Goal: Find contact information: Obtain details needed to contact an individual or organization

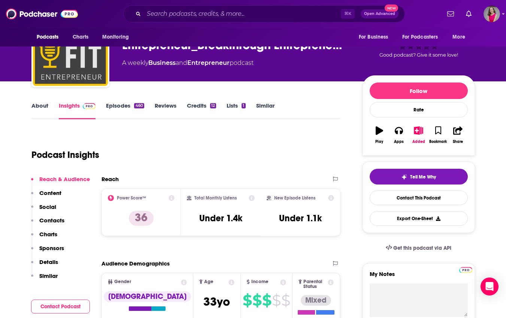
scroll to position [40, 0]
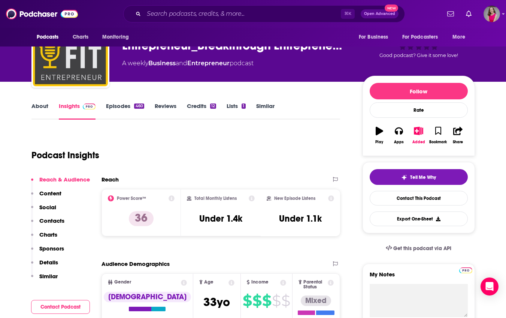
click at [37, 106] on link "About" at bounding box center [39, 110] width 17 height 17
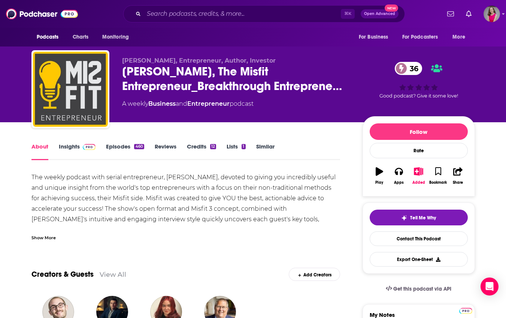
click at [43, 237] on div "Show More" at bounding box center [43, 237] width 24 height 7
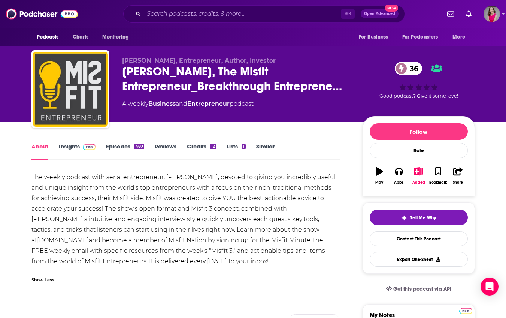
click at [71, 143] on link "Insights" at bounding box center [77, 151] width 37 height 17
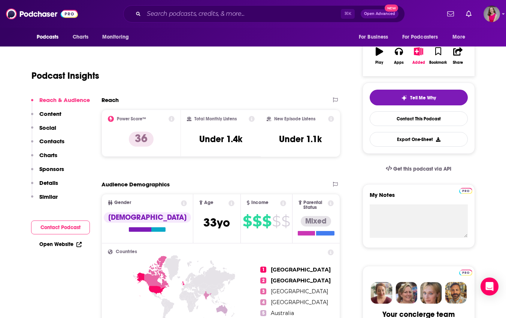
scroll to position [130, 0]
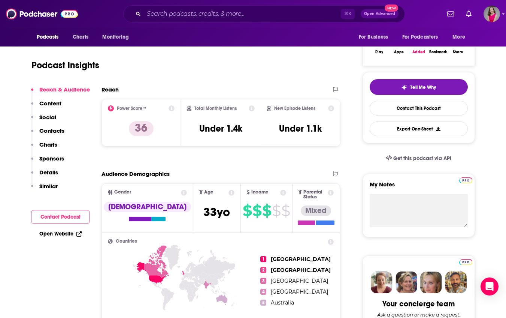
click at [51, 234] on link "Open Website" at bounding box center [60, 234] width 42 height 6
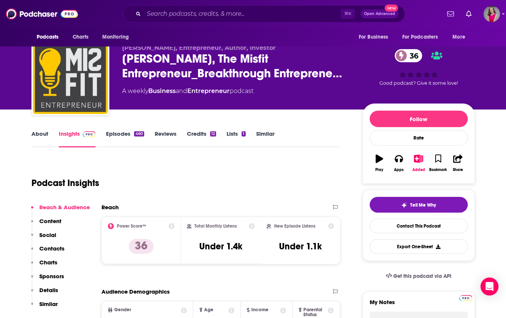
scroll to position [0, 0]
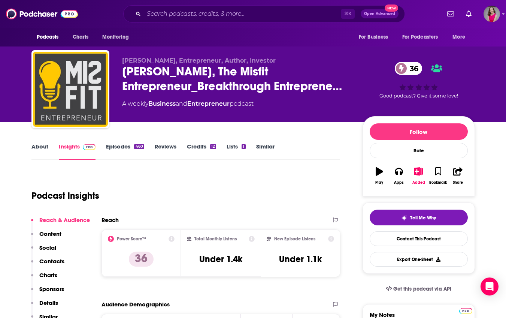
click at [121, 148] on link "Episodes 460" at bounding box center [125, 151] width 38 height 17
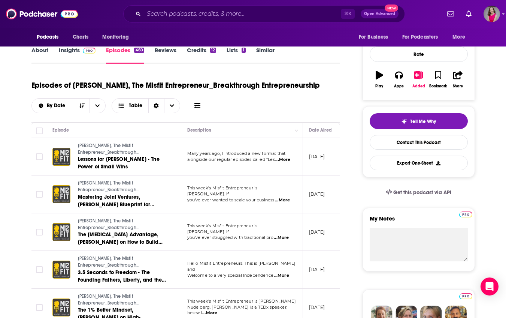
scroll to position [96, 0]
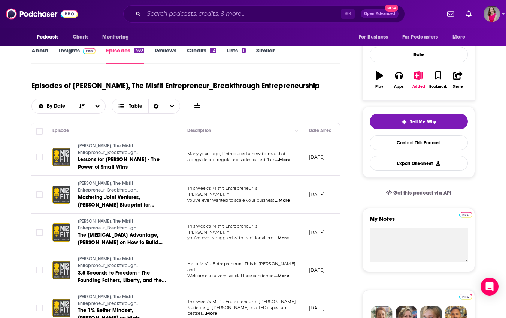
click at [66, 55] on link "Insights" at bounding box center [77, 55] width 37 height 17
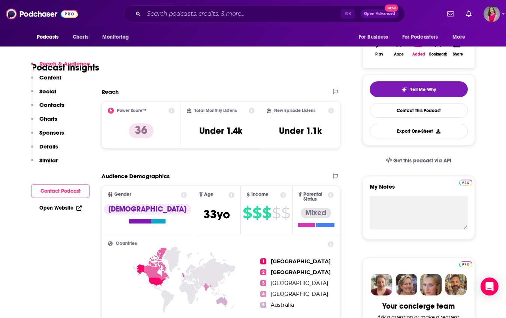
scroll to position [138, 0]
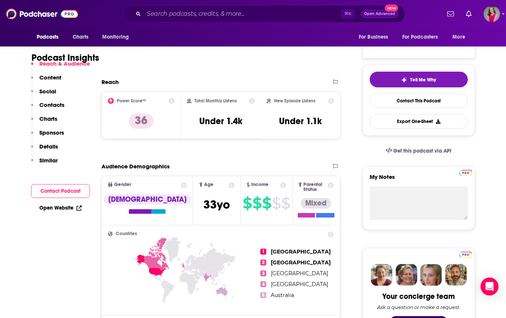
click at [53, 192] on button "Contact Podcast" at bounding box center [60, 191] width 59 height 14
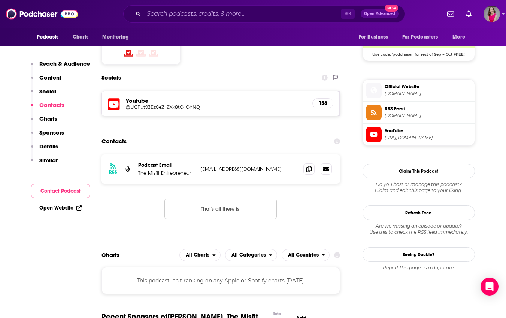
scroll to position [627, 0]
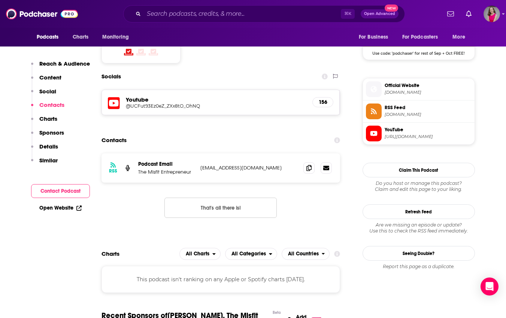
drag, startPoint x: 280, startPoint y: 137, endPoint x: 200, endPoint y: 138, distance: 79.9
click at [200, 153] on div "RSS Podcast Email The Misfit Entrepreneur [EMAIL_ADDRESS][DOMAIN_NAME] [EMAIL_A…" at bounding box center [221, 167] width 239 height 29
copy p "[EMAIL_ADDRESS][DOMAIN_NAME]"
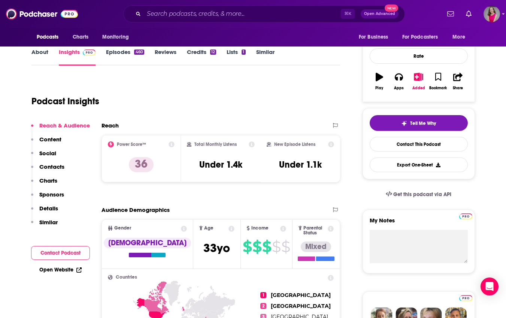
scroll to position [0, 0]
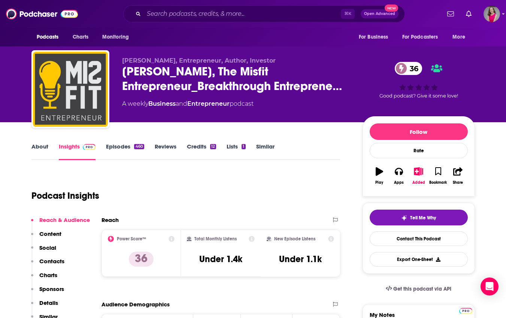
click at [38, 150] on link "About" at bounding box center [39, 151] width 17 height 17
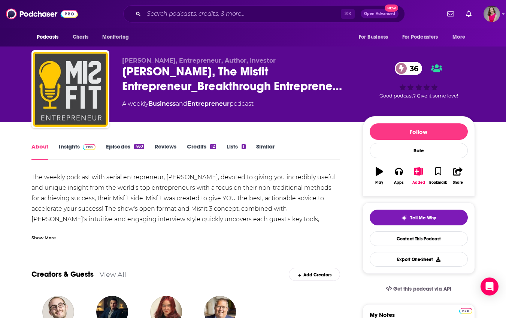
click at [69, 146] on link "Insights" at bounding box center [77, 151] width 37 height 17
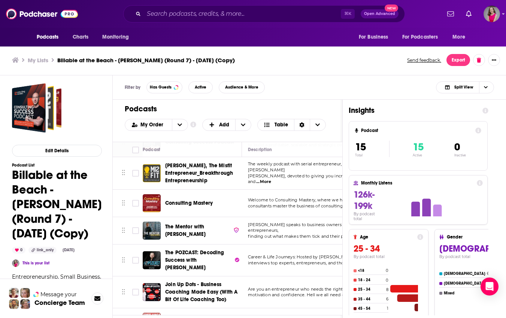
scroll to position [22, 0]
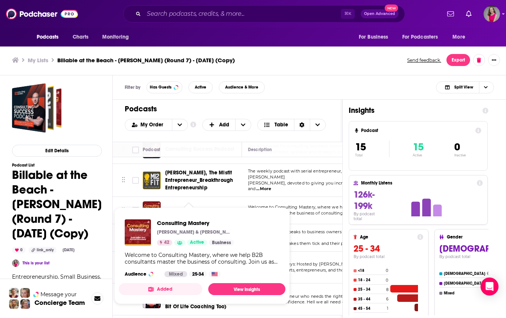
click at [197, 207] on span "Consulting Mastery [PERSON_NAME] & [PERSON_NAME] 42 Active Business Welcome to …" at bounding box center [202, 255] width 167 height 97
click at [239, 291] on link "View Insights" at bounding box center [246, 289] width 77 height 12
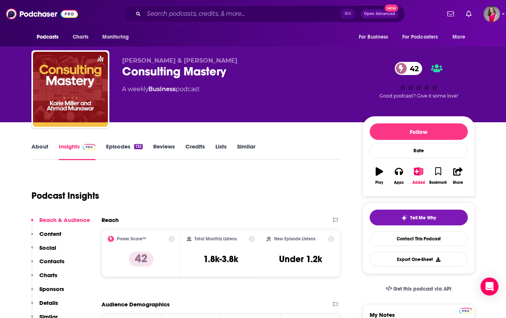
click at [40, 146] on link "About" at bounding box center [39, 151] width 17 height 17
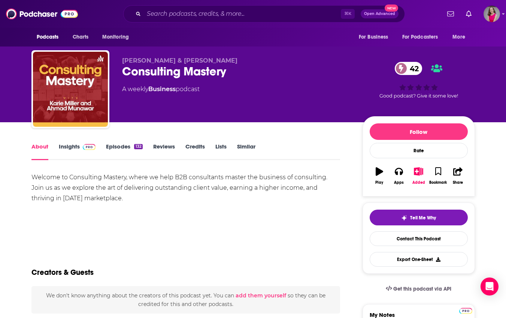
click at [118, 148] on link "Episodes 132" at bounding box center [124, 151] width 36 height 17
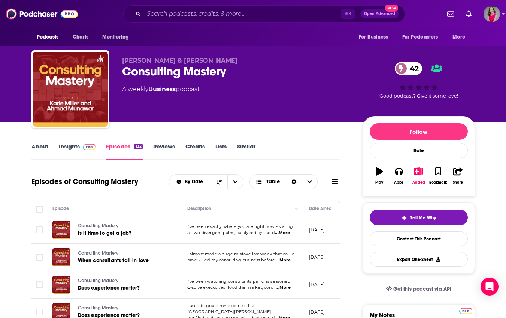
click at [70, 146] on link "Insights" at bounding box center [77, 151] width 37 height 17
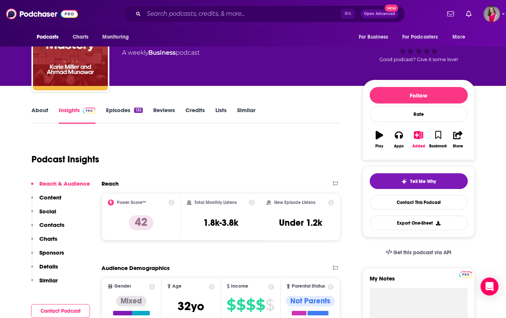
scroll to position [43, 0]
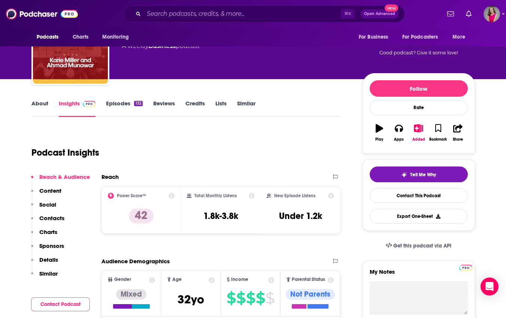
click at [40, 105] on link "About" at bounding box center [39, 108] width 17 height 17
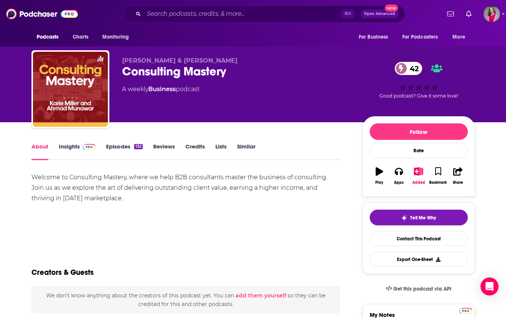
click at [71, 148] on link "Insights" at bounding box center [77, 151] width 37 height 17
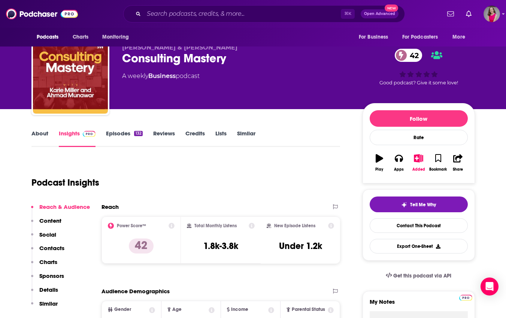
scroll to position [100, 0]
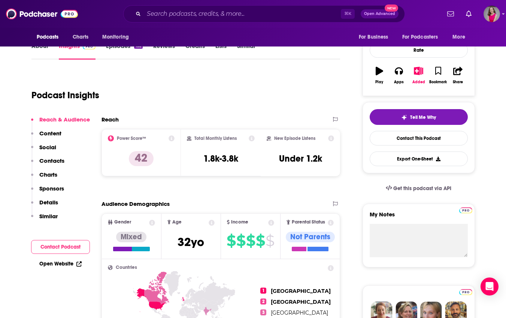
click at [64, 262] on link "Open Website" at bounding box center [60, 264] width 42 height 6
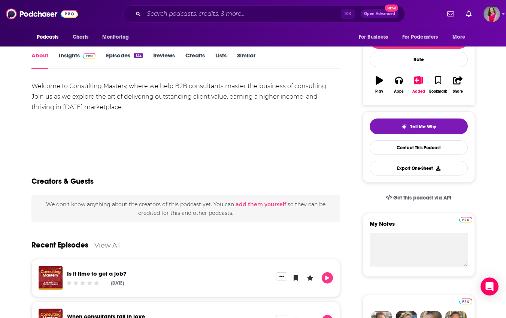
scroll to position [91, 0]
click at [118, 54] on link "Episodes 132" at bounding box center [124, 59] width 36 height 17
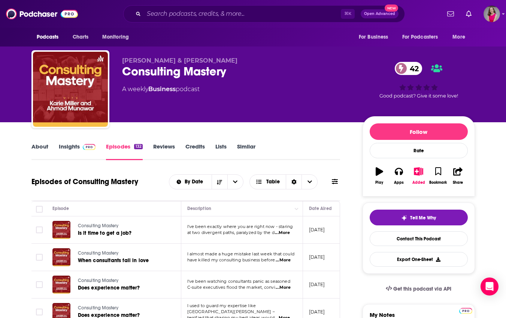
click at [44, 147] on link "About" at bounding box center [39, 151] width 17 height 17
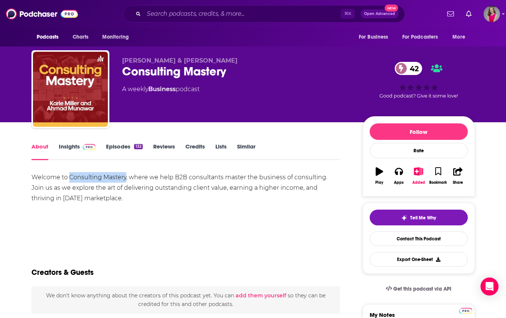
drag, startPoint x: 126, startPoint y: 177, endPoint x: 70, endPoint y: 178, distance: 56.2
click at [70, 178] on div "Welcome to Consulting Mastery, where we help B2B consultants master the busines…" at bounding box center [185, 187] width 309 height 31
copy div "Consulting Mastery"
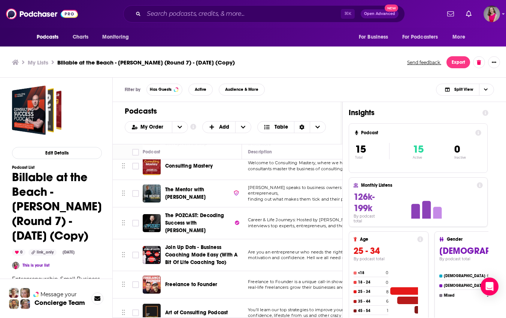
scroll to position [68, 0]
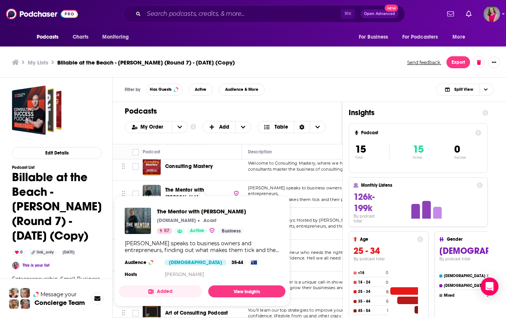
click at [185, 188] on span "The Mentor with [PERSON_NAME]" at bounding box center [185, 194] width 40 height 14
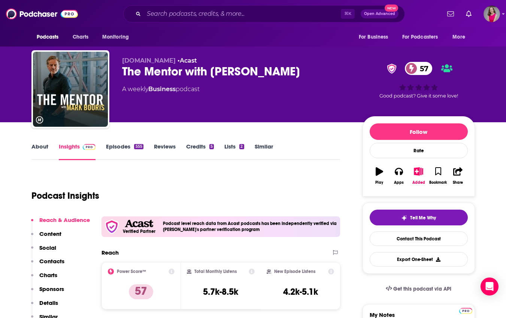
click at [37, 144] on link "About" at bounding box center [39, 151] width 17 height 17
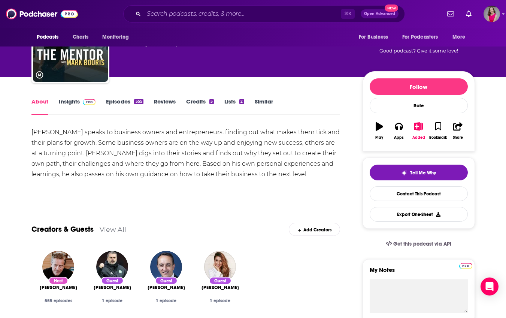
scroll to position [45, 0]
click at [126, 102] on link "Episodes 555" at bounding box center [124, 106] width 37 height 17
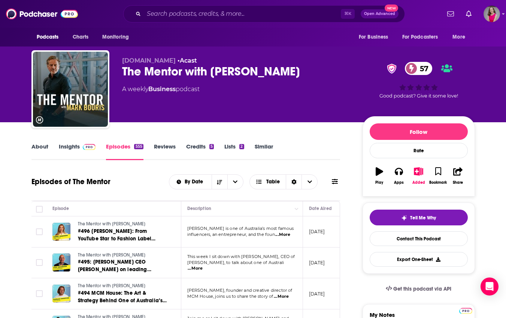
click at [40, 149] on link "About" at bounding box center [39, 151] width 17 height 17
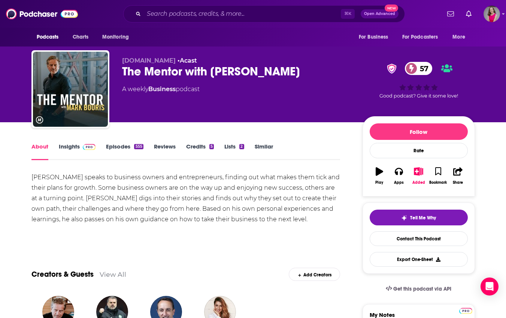
click at [73, 144] on link "Insights" at bounding box center [77, 151] width 37 height 17
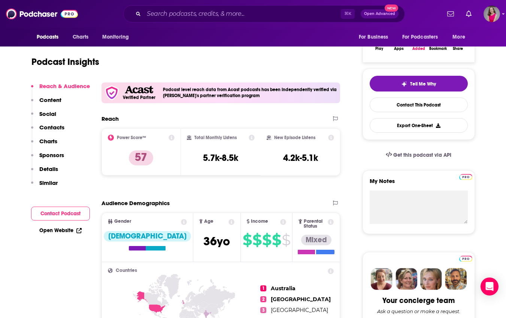
scroll to position [143, 0]
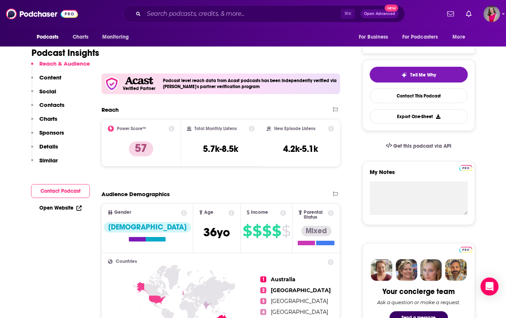
click at [61, 209] on link "Open Website" at bounding box center [60, 208] width 42 height 6
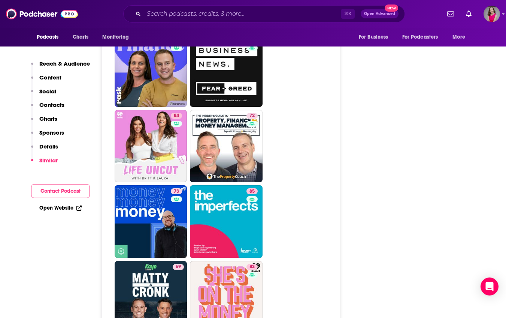
scroll to position [2057, 0]
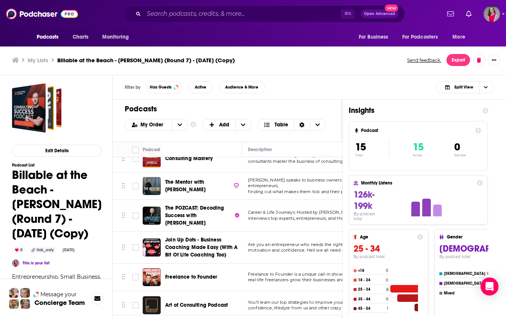
scroll to position [79, 0]
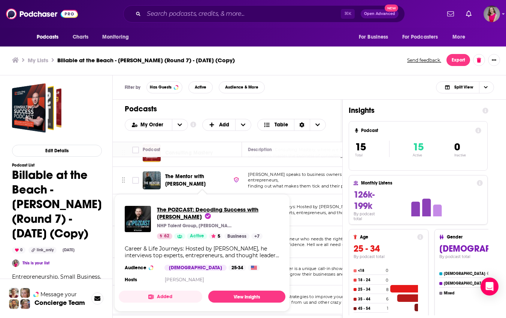
click at [195, 209] on span "The POZCAST: Decoding Success with [PERSON_NAME]" at bounding box center [208, 213] width 102 height 14
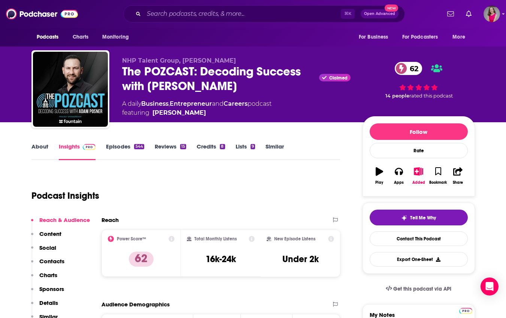
click at [39, 146] on link "About" at bounding box center [39, 151] width 17 height 17
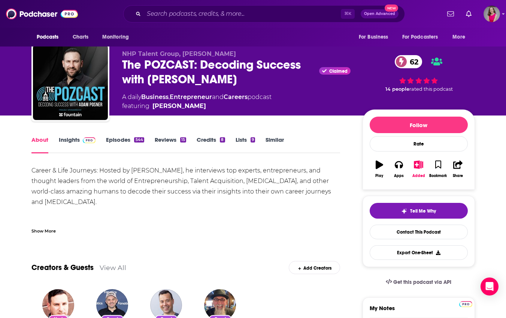
scroll to position [48, 0]
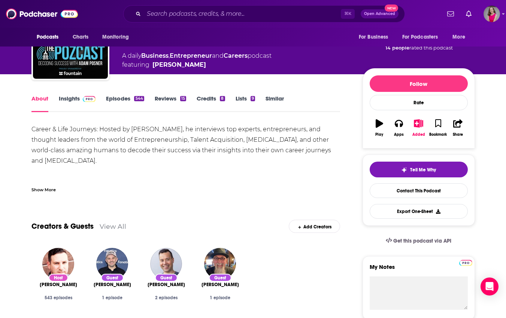
click at [115, 97] on link "Episodes 544" at bounding box center [125, 103] width 38 height 17
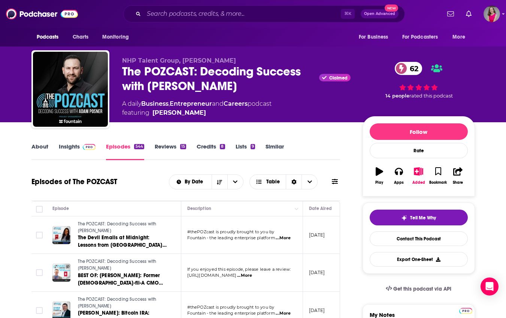
click at [42, 147] on link "About" at bounding box center [39, 151] width 17 height 17
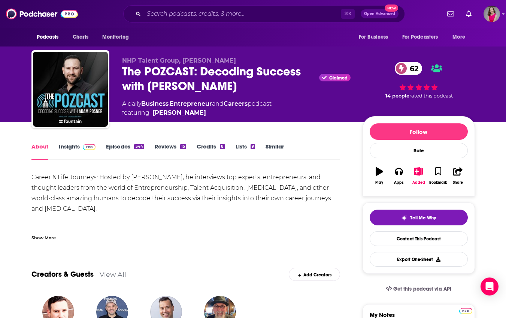
click at [69, 147] on link "Insights" at bounding box center [77, 151] width 37 height 17
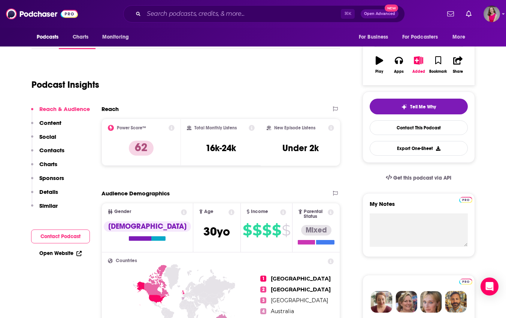
scroll to position [134, 0]
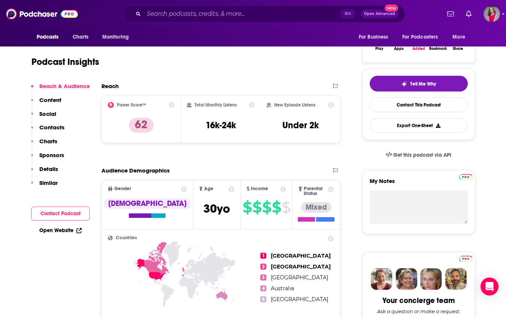
click at [51, 229] on link "Open Website" at bounding box center [60, 230] width 42 height 6
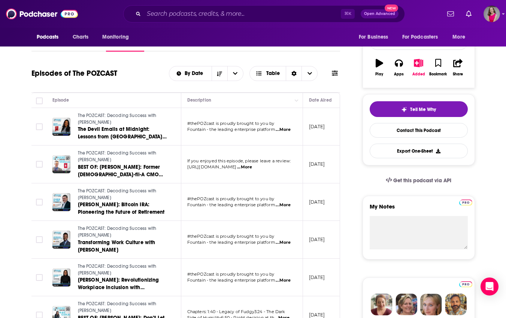
scroll to position [114, 0]
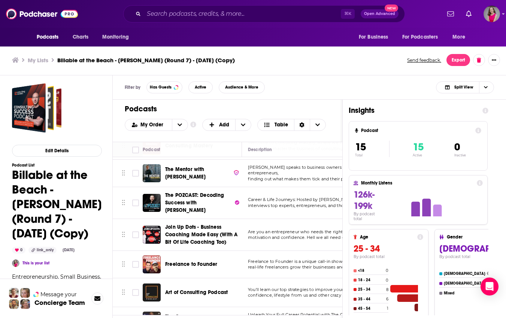
scroll to position [95, 0]
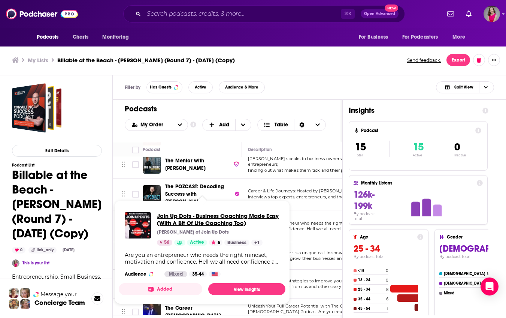
click at [199, 222] on span "Join Up Dots - Business Coaching Made Easy (With A Bit Of Life Coaching Too)" at bounding box center [218, 219] width 123 height 14
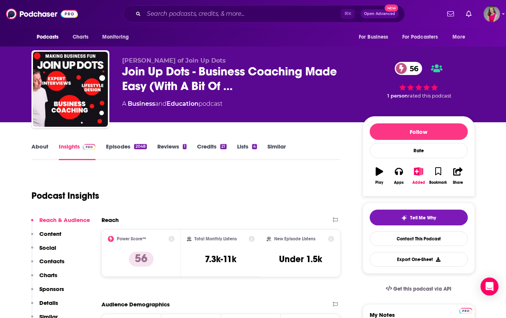
click at [41, 146] on link "About" at bounding box center [39, 151] width 17 height 17
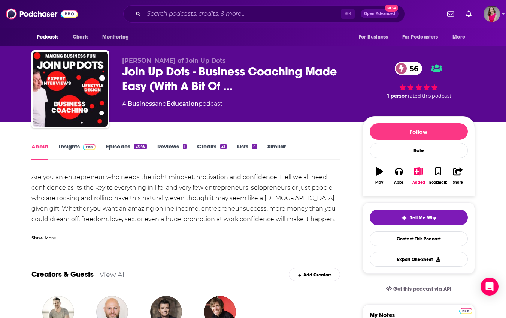
click at [40, 237] on div "Show More" at bounding box center [43, 237] width 24 height 7
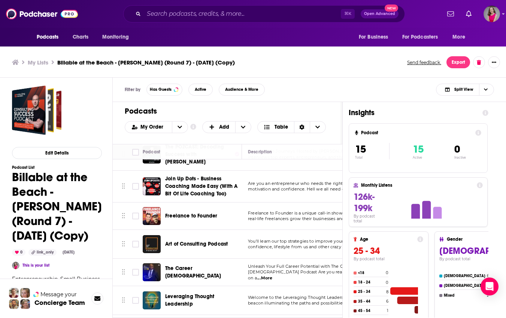
scroll to position [138, 0]
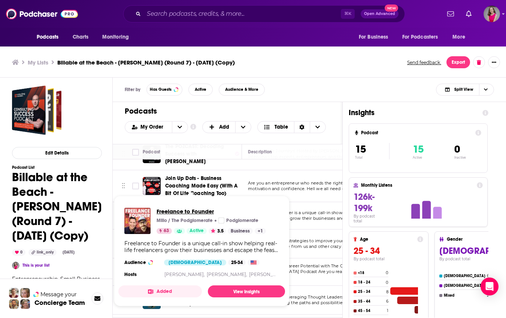
click at [166, 212] on span "Freelance to Founder" at bounding box center [211, 211] width 109 height 7
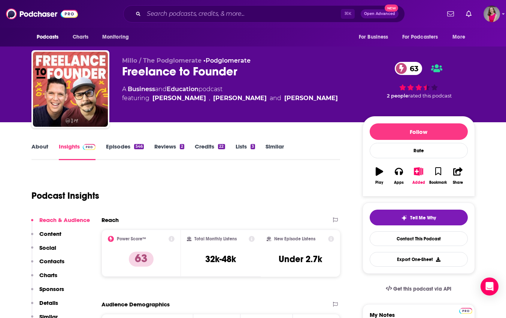
click at [38, 146] on link "About" at bounding box center [39, 151] width 17 height 17
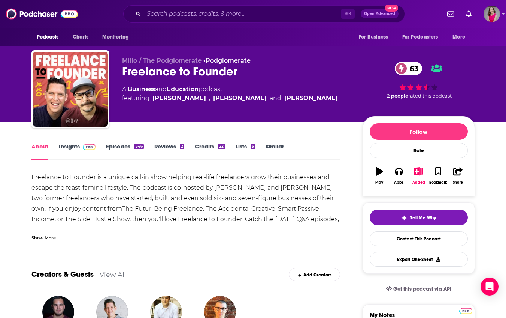
click at [38, 238] on div "Show More" at bounding box center [43, 237] width 24 height 7
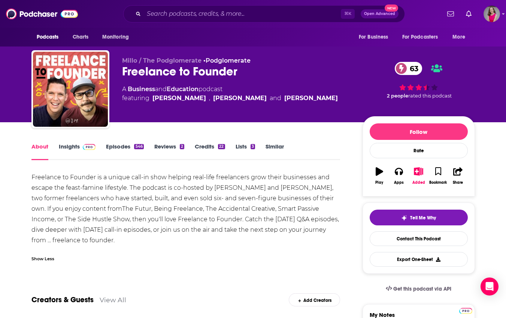
click at [71, 147] on link "Insights" at bounding box center [77, 151] width 37 height 17
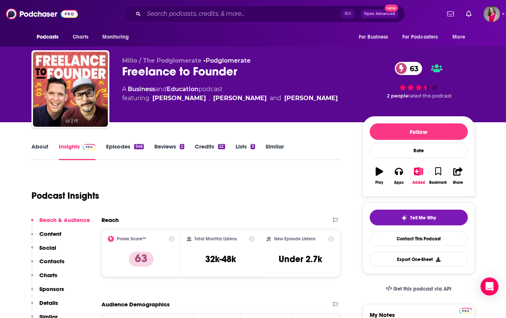
click at [127, 148] on link "Episodes 546" at bounding box center [124, 151] width 37 height 17
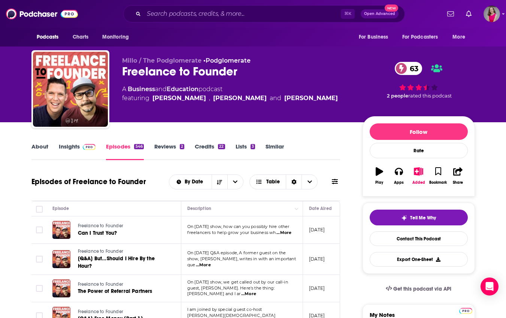
click at [70, 150] on link "Insights" at bounding box center [77, 151] width 37 height 17
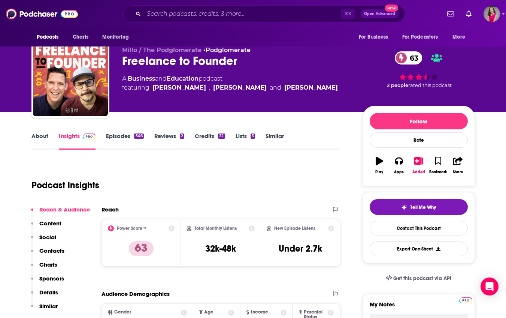
scroll to position [94, 0]
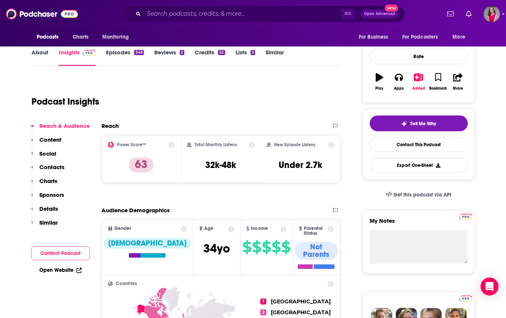
click at [43, 271] on link "Open Website" at bounding box center [60, 270] width 42 height 6
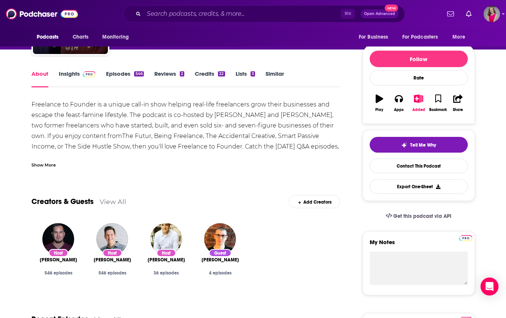
scroll to position [79, 0]
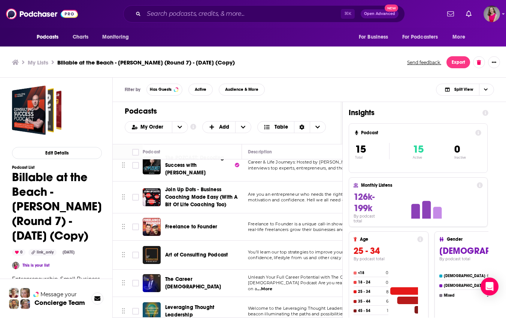
scroll to position [133, 0]
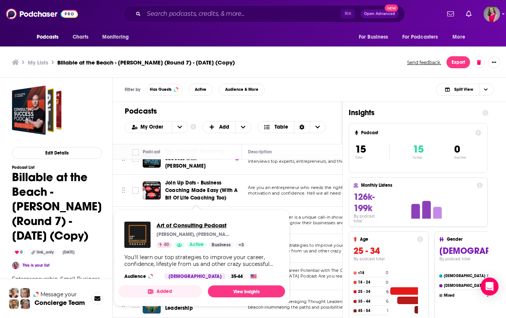
click at [187, 224] on span "Art of Consulting Podcast" at bounding box center [202, 225] width 90 height 7
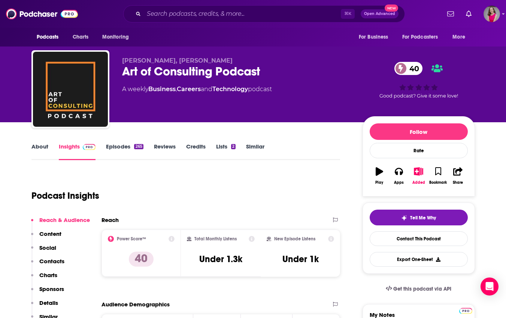
click at [35, 145] on link "About" at bounding box center [39, 151] width 17 height 17
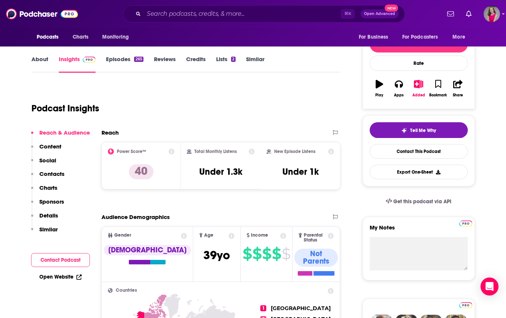
scroll to position [107, 0]
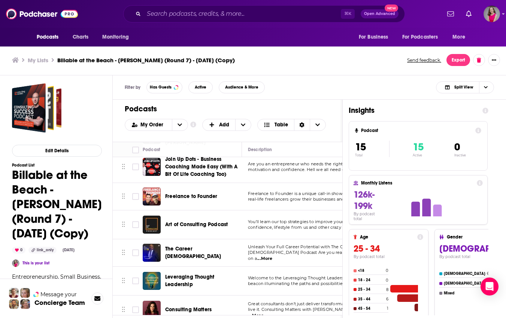
scroll to position [150, 0]
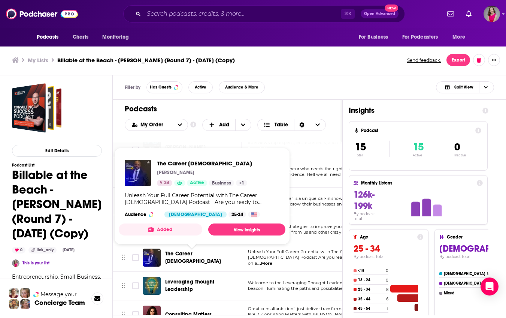
click at [192, 252] on span "The Career [DEMOGRAPHIC_DATA]" at bounding box center [193, 257] width 56 height 14
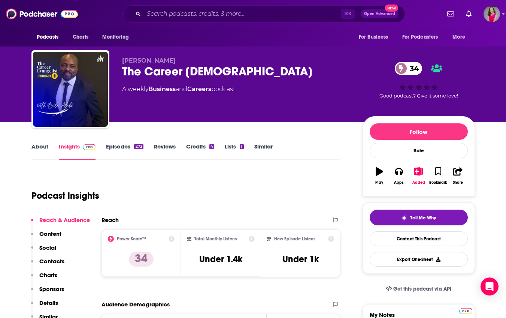
click at [37, 144] on link "About" at bounding box center [39, 151] width 17 height 17
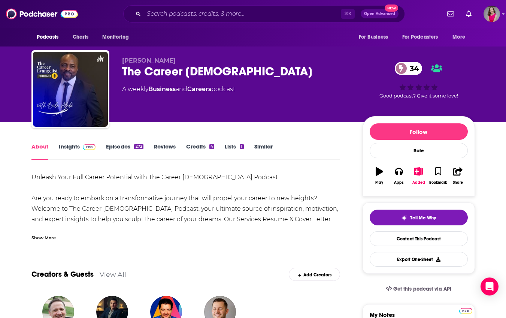
click at [49, 237] on div "Show More" at bounding box center [43, 237] width 24 height 7
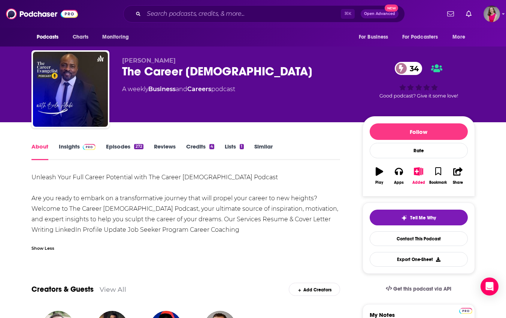
click at [67, 148] on link "Insights" at bounding box center [77, 151] width 37 height 17
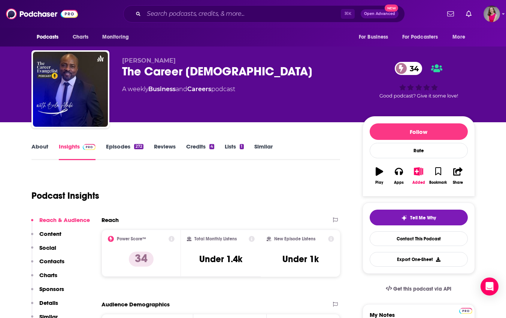
click at [124, 143] on link "Episodes 272" at bounding box center [124, 151] width 37 height 17
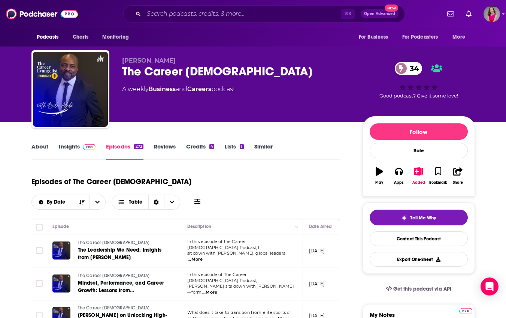
click at [65, 149] on link "Insights" at bounding box center [77, 151] width 37 height 17
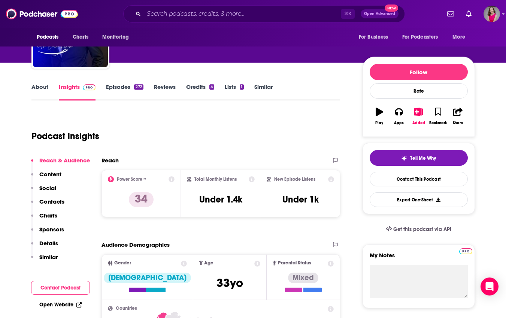
scroll to position [96, 0]
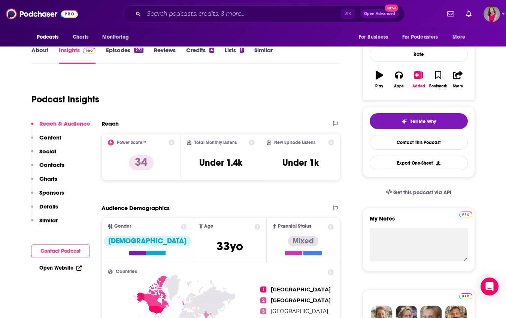
click at [51, 267] on link "Open Website" at bounding box center [60, 268] width 42 height 6
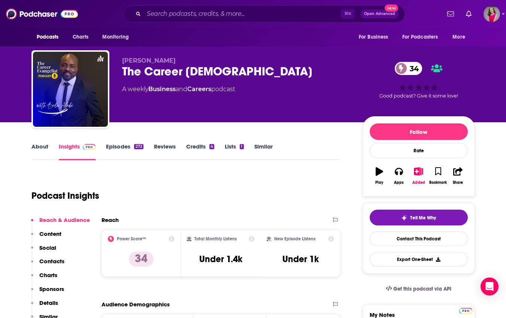
click at [122, 147] on link "Episodes 272" at bounding box center [124, 151] width 37 height 17
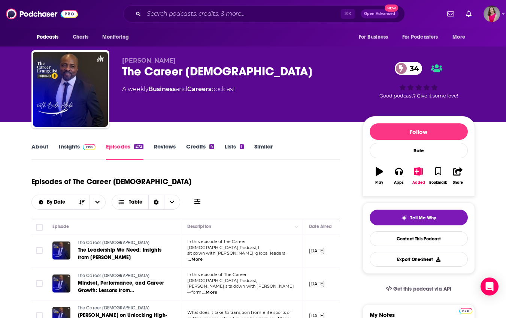
click at [45, 145] on link "About" at bounding box center [39, 151] width 17 height 17
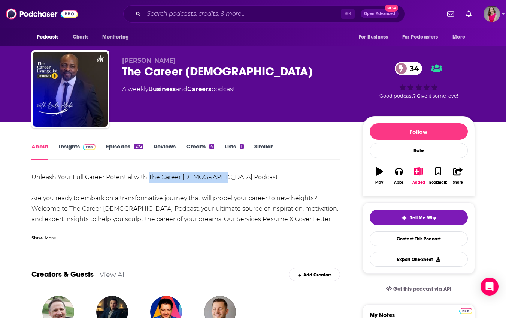
drag, startPoint x: 215, startPoint y: 178, endPoint x: 150, endPoint y: 179, distance: 65.2
click at [150, 179] on div "Unleash Your Full Career Potential with The Career [DEMOGRAPHIC_DATA] Podcast A…" at bounding box center [185, 203] width 309 height 63
copy div "The Career [DEMOGRAPHIC_DATA]"
click at [70, 146] on link "Insights" at bounding box center [77, 151] width 37 height 17
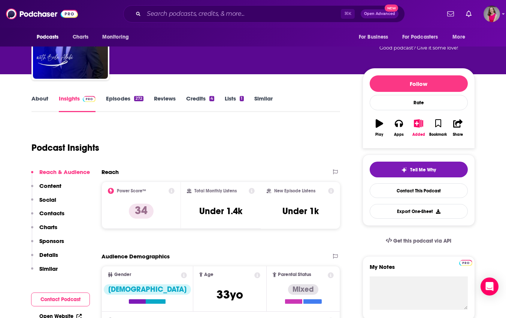
scroll to position [140, 0]
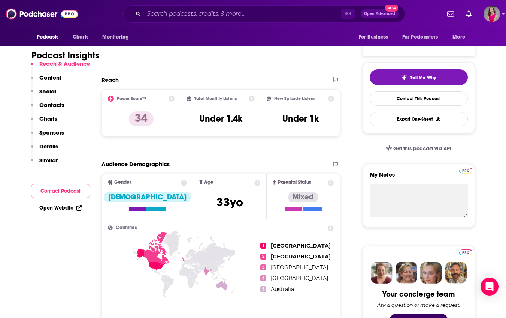
click at [76, 188] on button "Contact Podcast" at bounding box center [60, 191] width 59 height 14
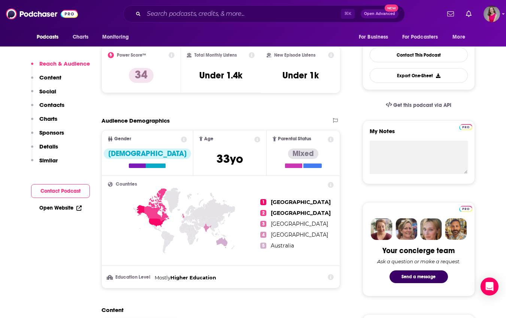
scroll to position [185, 0]
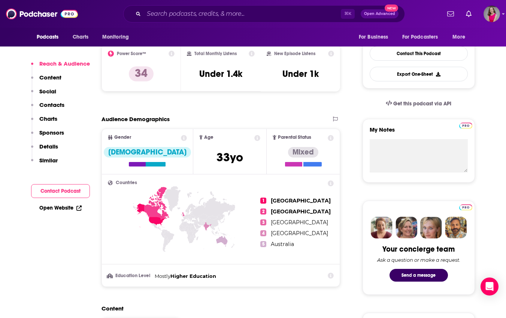
click at [53, 102] on p "Contacts" at bounding box center [51, 104] width 25 height 7
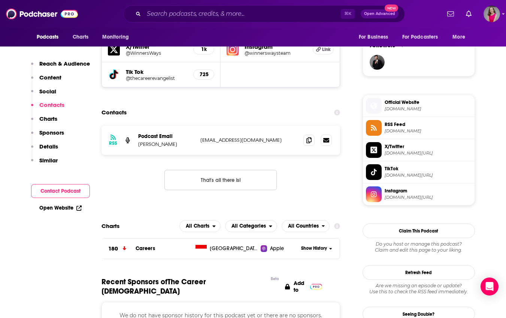
scroll to position [543, 0]
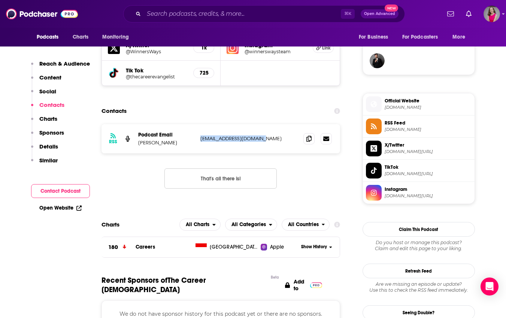
drag, startPoint x: 270, startPoint y: 141, endPoint x: 201, endPoint y: 137, distance: 69.1
click at [201, 137] on p "[EMAIL_ADDRESS][DOMAIN_NAME]" at bounding box center [249, 138] width 97 height 6
copy p "[EMAIL_ADDRESS][DOMAIN_NAME]"
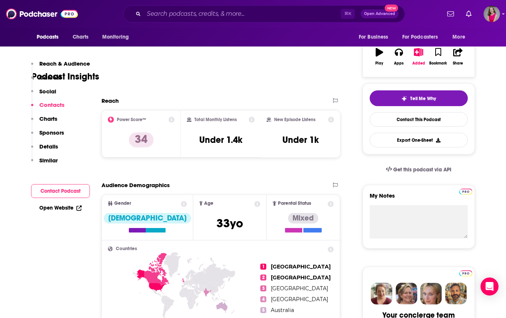
scroll to position [0, 0]
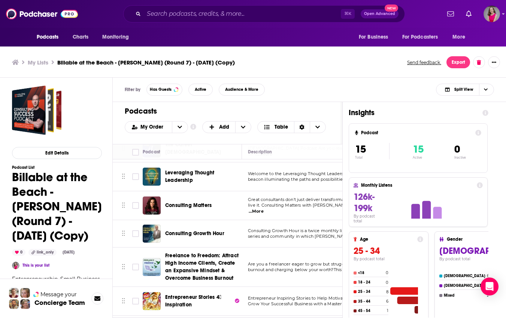
scroll to position [255, 0]
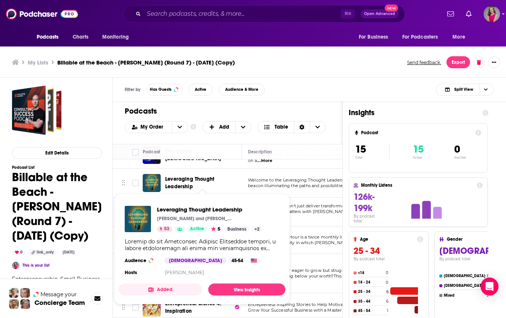
click at [184, 179] on span "Leveraging Thought Leadership" at bounding box center [202, 182] width 74 height 15
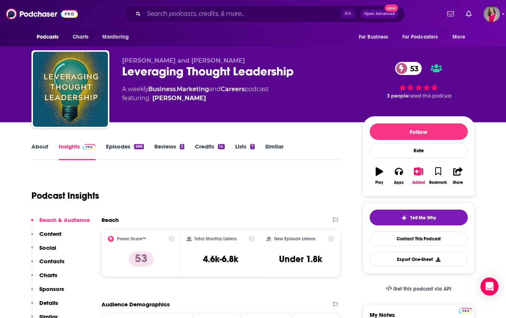
click at [40, 149] on link "About" at bounding box center [39, 151] width 17 height 17
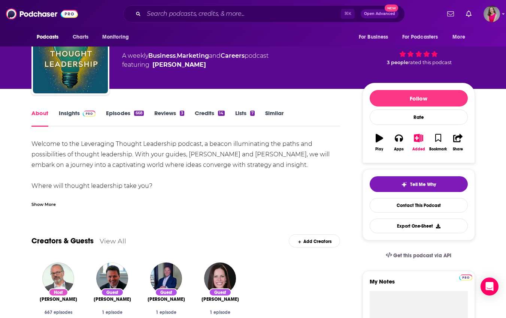
scroll to position [42, 0]
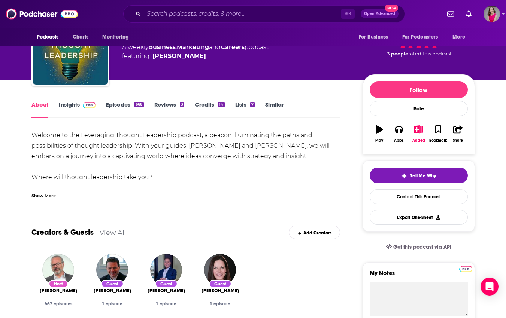
click at [45, 196] on div "Show More" at bounding box center [43, 195] width 24 height 7
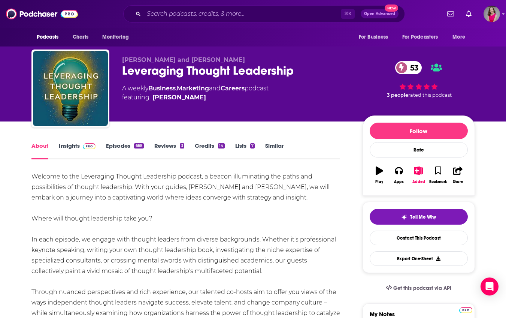
scroll to position [0, 0]
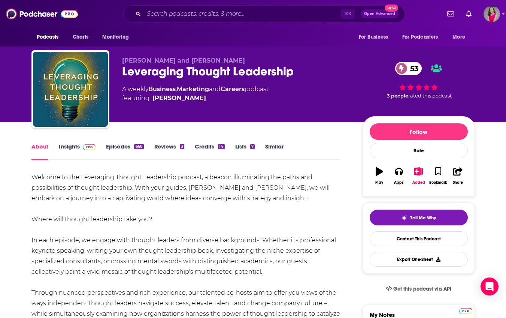
click at [127, 147] on link "Episodes 668" at bounding box center [124, 151] width 37 height 17
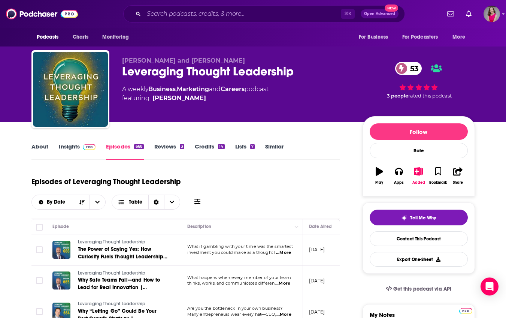
click at [69, 146] on link "Insights" at bounding box center [77, 151] width 37 height 17
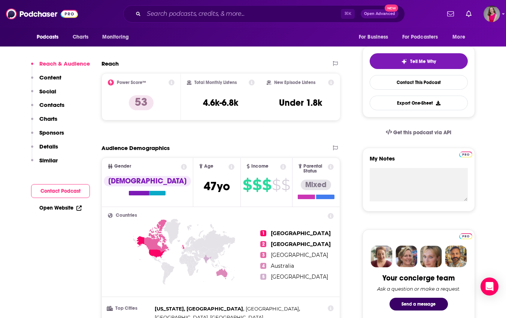
scroll to position [198, 0]
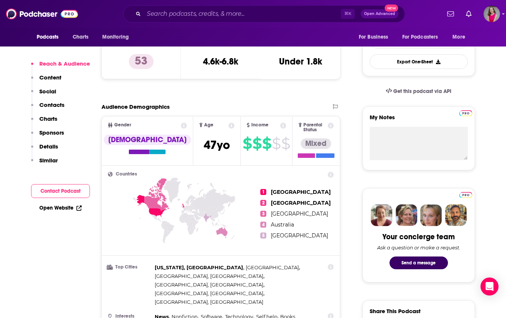
click at [55, 209] on link "Open Website" at bounding box center [60, 208] width 42 height 6
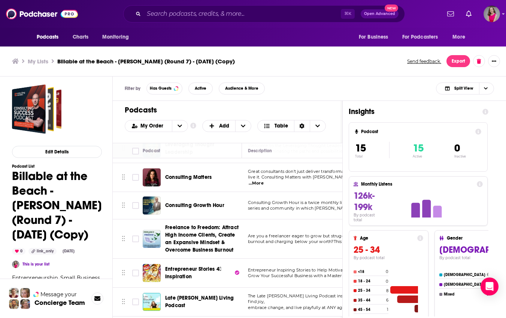
scroll to position [2, 0]
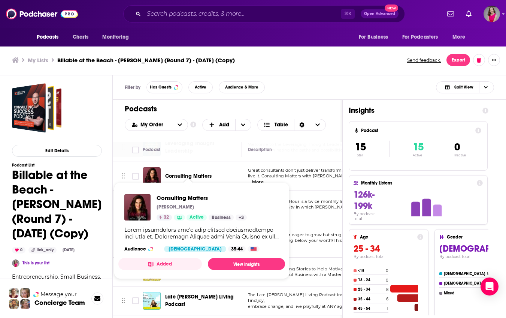
click at [189, 173] on span "Consulting Matters" at bounding box center [188, 176] width 46 height 6
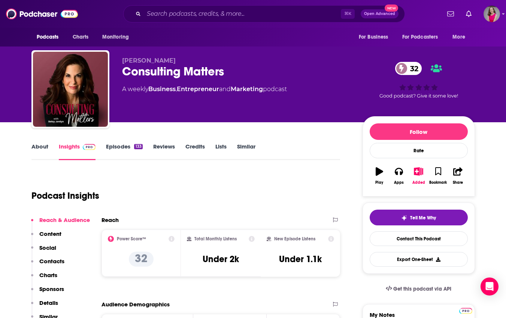
click at [40, 148] on link "About" at bounding box center [39, 151] width 17 height 17
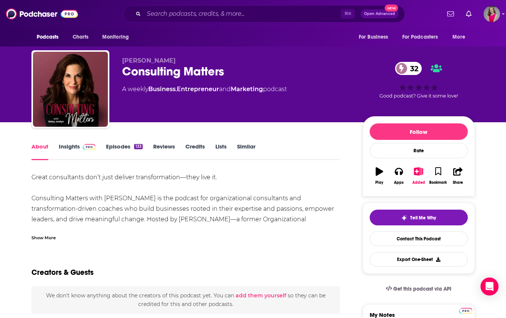
click at [46, 239] on div "Show More" at bounding box center [43, 237] width 24 height 7
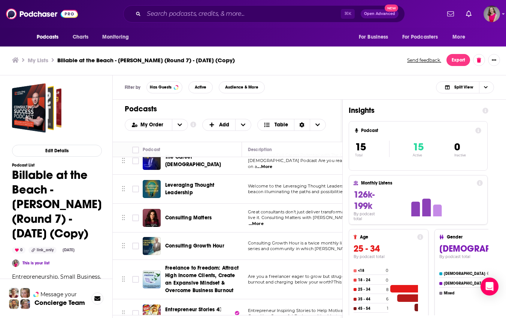
scroll to position [289, 0]
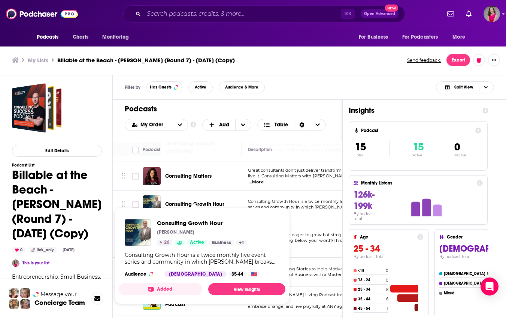
click at [187, 201] on span "Consulting Growth Hour" at bounding box center [194, 204] width 59 height 6
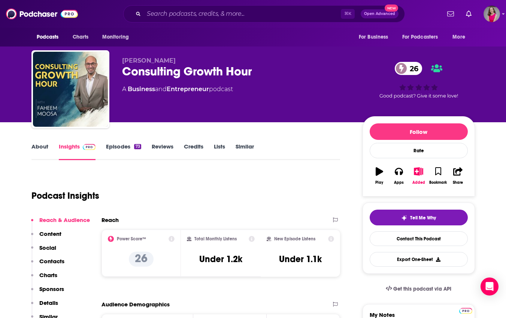
click at [37, 142] on div "About Insights Episodes 73 Reviews Credits Lists Similar" at bounding box center [185, 151] width 309 height 18
click at [35, 145] on link "About" at bounding box center [39, 151] width 17 height 17
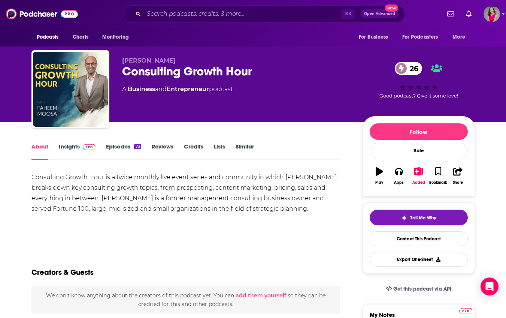
click at [122, 148] on link "Episodes 73" at bounding box center [123, 151] width 35 height 17
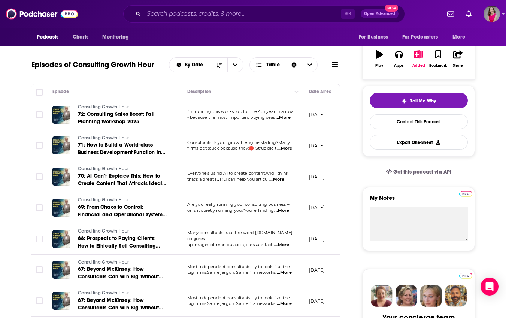
scroll to position [117, 0]
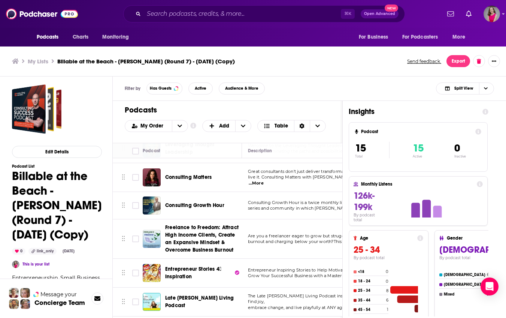
scroll to position [2, 0]
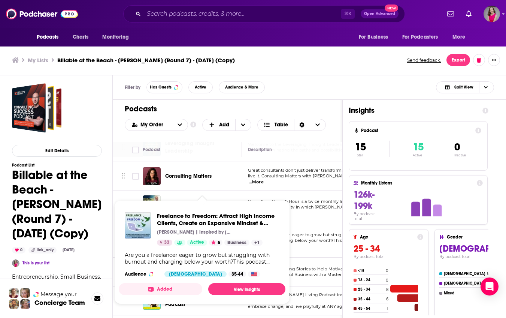
click at [182, 235] on div "Freelance to Freedom: Attract High Income Clients, Create an Expansive Mindset …" at bounding box center [218, 228] width 123 height 33
click at [178, 220] on span "Freelance to Freedom: Attract High Income Clients, Create an Expansive Mindset …" at bounding box center [218, 219] width 123 height 14
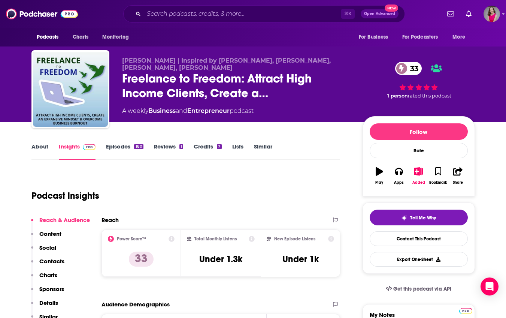
click at [40, 143] on link "About" at bounding box center [39, 151] width 17 height 17
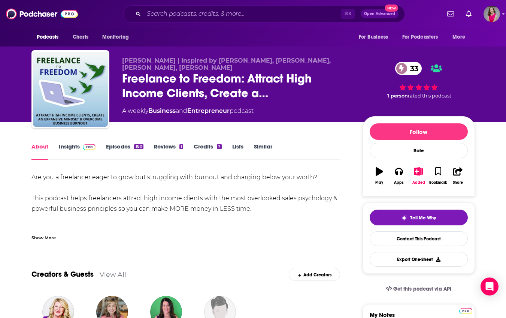
click at [46, 238] on div "Show More" at bounding box center [43, 237] width 24 height 7
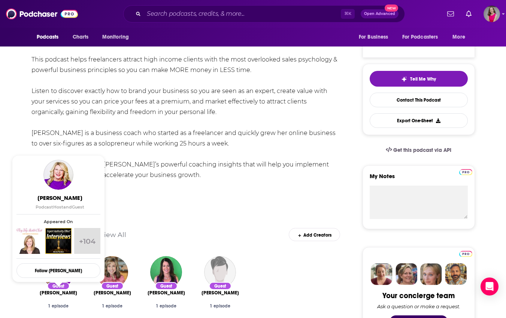
scroll to position [93, 0]
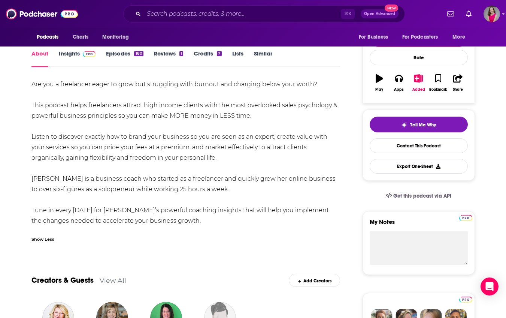
click at [116, 52] on link "Episodes 180" at bounding box center [124, 58] width 37 height 17
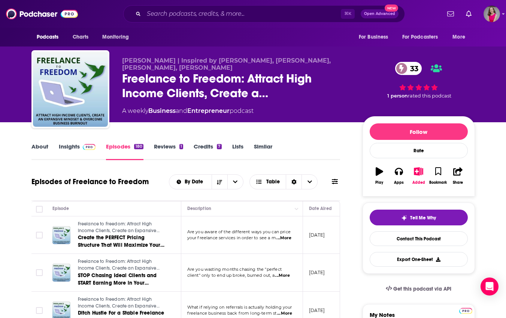
click at [61, 147] on link "Insights" at bounding box center [77, 151] width 37 height 17
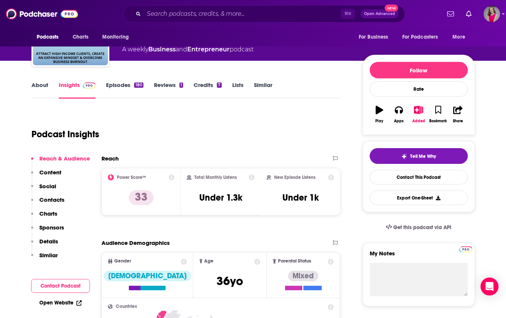
scroll to position [64, 0]
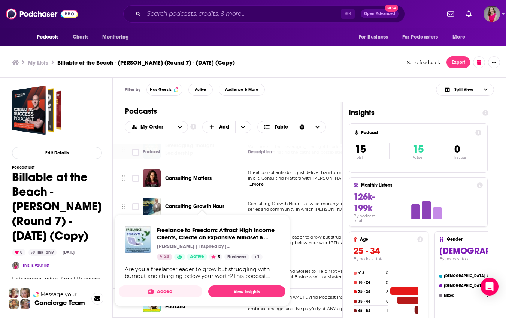
scroll to position [2, 0]
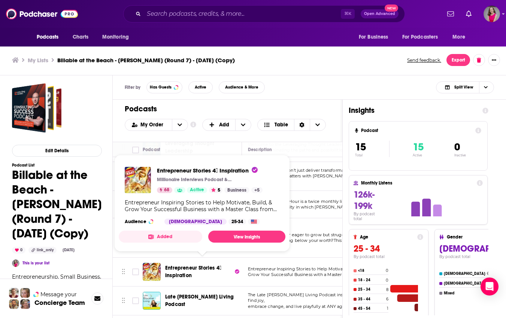
click at [180, 268] on span "Entrepreneur Stories 4⃣ Inspiration" at bounding box center [193, 272] width 56 height 14
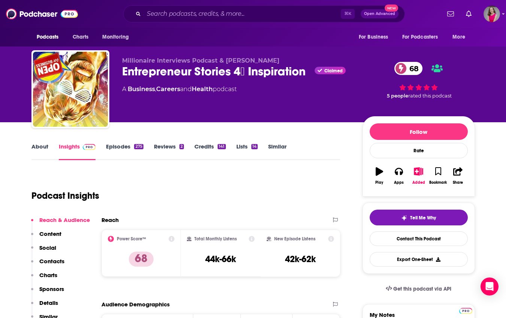
click at [43, 147] on link "About" at bounding box center [39, 151] width 17 height 17
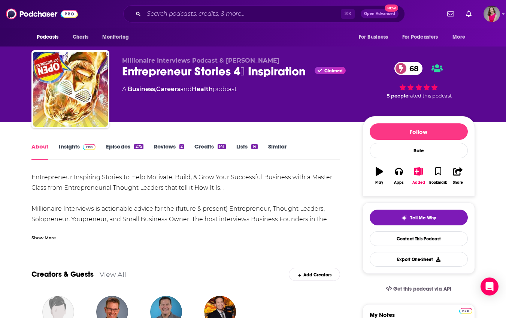
click at [44, 237] on div "Show More" at bounding box center [43, 237] width 24 height 7
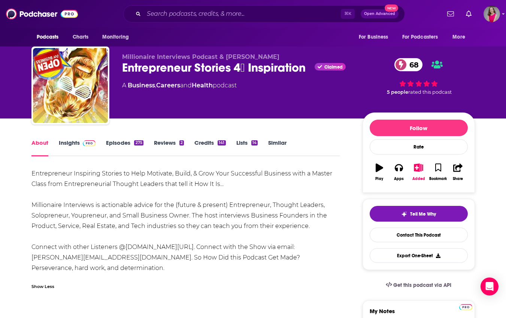
scroll to position [4, 0]
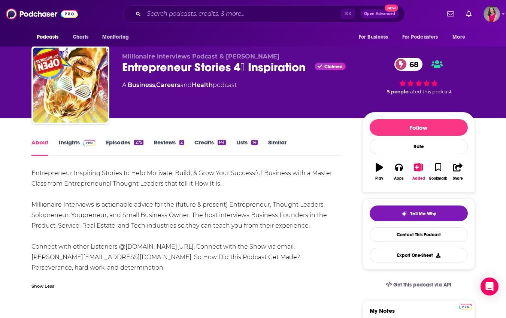
click at [76, 144] on link "Insights" at bounding box center [77, 147] width 37 height 17
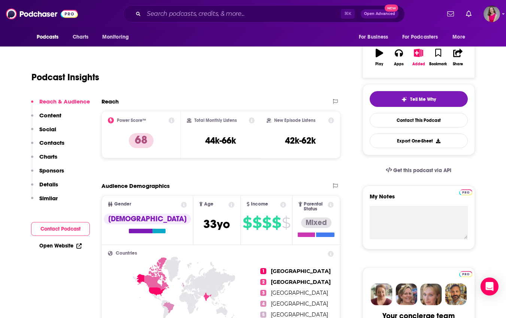
scroll to position [121, 0]
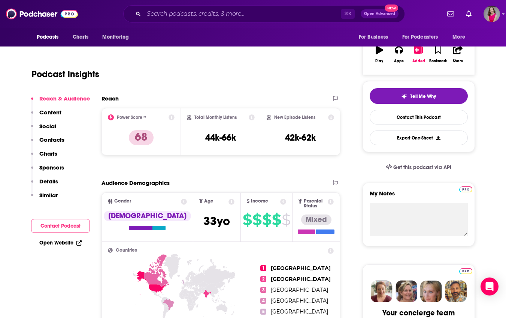
click at [61, 241] on link "Open Website" at bounding box center [60, 243] width 42 height 6
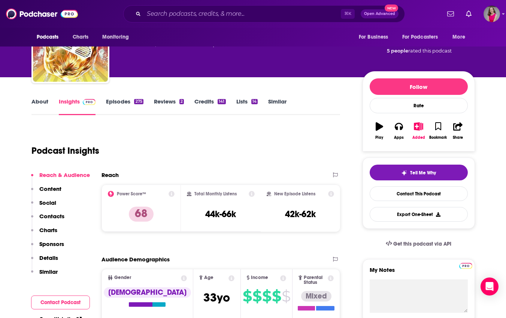
scroll to position [0, 0]
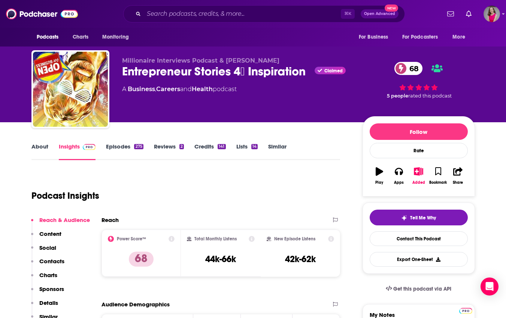
click at [120, 145] on link "Episodes 275" at bounding box center [124, 151] width 37 height 17
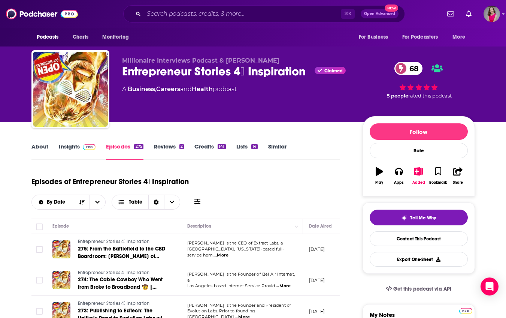
click at [37, 145] on link "About" at bounding box center [39, 151] width 17 height 17
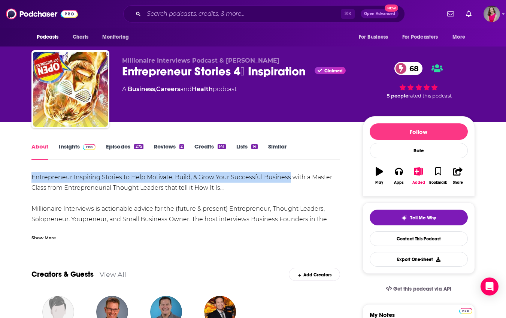
drag, startPoint x: 289, startPoint y: 178, endPoint x: 21, endPoint y: 178, distance: 268.0
copy div "Entrepreneur Inspiring Stories to Help Motivate, Build, & Grow Your Successful …"
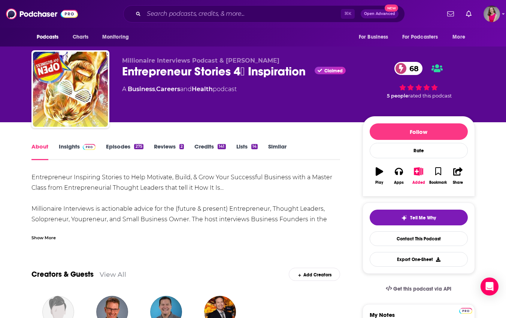
click at [48, 237] on div "Show More" at bounding box center [43, 237] width 24 height 7
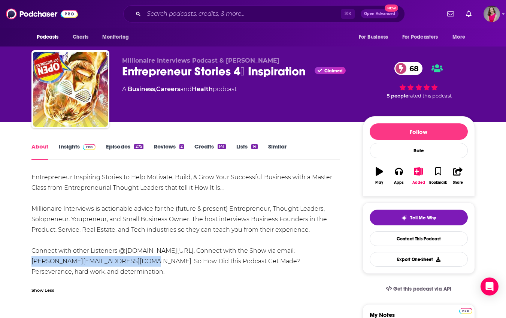
drag, startPoint x: 134, startPoint y: 262, endPoint x: 32, endPoint y: 263, distance: 102.0
click at [32, 263] on div "Entrepreneur Inspiring Stories to Help Motivate, Build, & Grow Your Successful …" at bounding box center [185, 224] width 309 height 105
copy div "austin@millionaire-interviews.com"
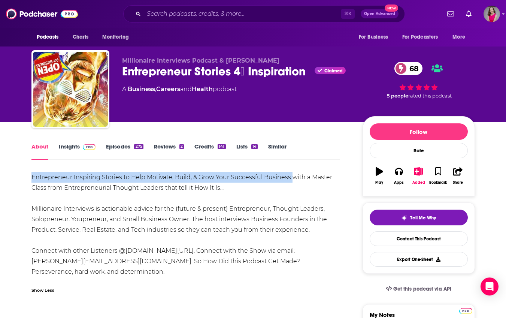
drag, startPoint x: 290, startPoint y: 175, endPoint x: 32, endPoint y: 179, distance: 257.9
click at [32, 179] on div "Entrepreneur Inspiring Stories to Help Motivate, Build, & Grow Your Successful …" at bounding box center [185, 224] width 309 height 105
copy div "Entrepreneur Inspiring Stories to Help Motivate, Build, & Grow Your Successful …"
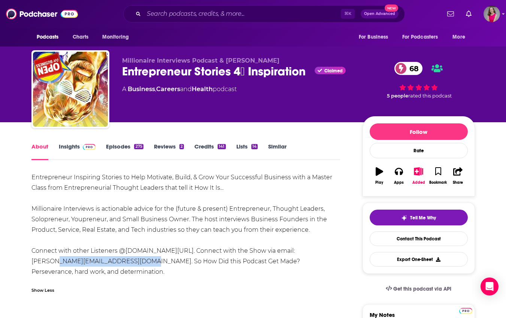
drag, startPoint x: 133, startPoint y: 261, endPoint x: 57, endPoint y: 262, distance: 76.1
click at [57, 262] on div "Entrepreneur Inspiring Stories to Help Motivate, Build, & Grow Your Successful …" at bounding box center [185, 224] width 309 height 105
copy div "millionaire-interviews.com"
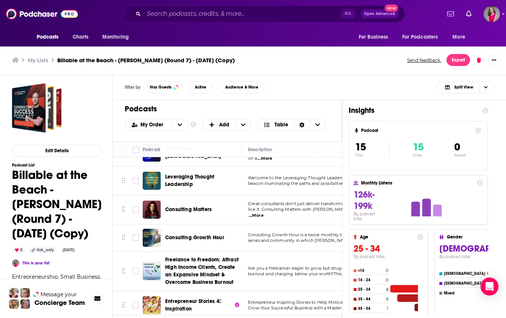
scroll to position [289, 0]
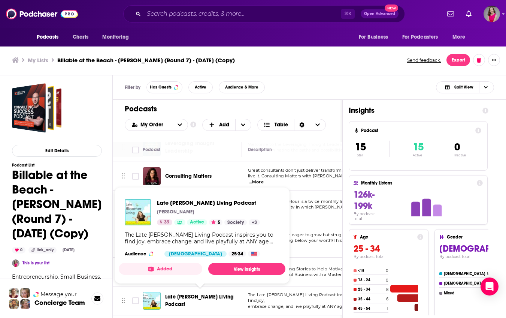
click at [208, 294] on span "Late [PERSON_NAME] Living Podcast" at bounding box center [199, 301] width 69 height 14
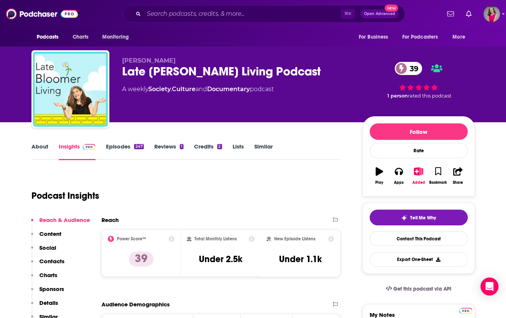
click at [40, 147] on link "About" at bounding box center [39, 151] width 17 height 17
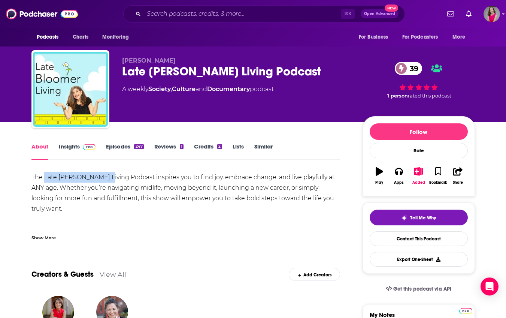
drag, startPoint x: 105, startPoint y: 179, endPoint x: 44, endPoint y: 180, distance: 60.7
click at [44, 180] on div "The Late Bloomer Living Podcast inspires you to find joy, embrace change, and l…" at bounding box center [185, 235] width 309 height 126
copy div "Late Bloomer Living"
click at [75, 149] on link "Insights" at bounding box center [77, 151] width 37 height 17
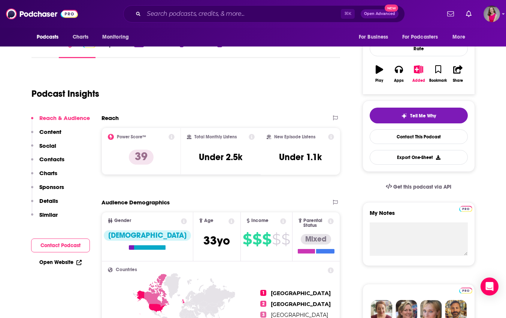
scroll to position [117, 0]
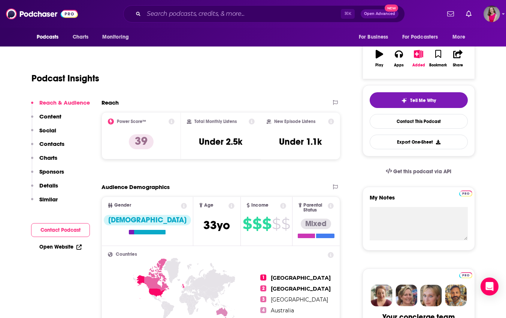
click at [63, 246] on link "Open Website" at bounding box center [60, 247] width 42 height 6
click at [64, 145] on p "Contacts" at bounding box center [51, 143] width 25 height 7
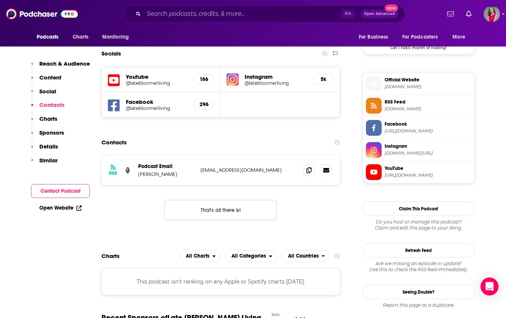
scroll to position [643, 0]
